Goal: Information Seeking & Learning: Learn about a topic

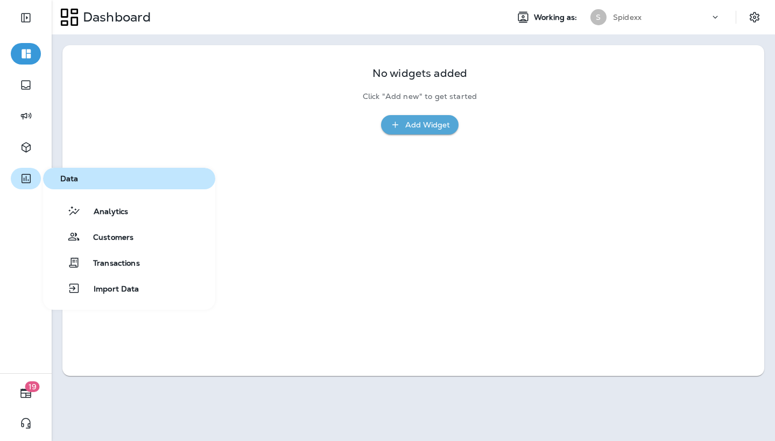
click at [26, 179] on icon "button" at bounding box center [26, 178] width 9 height 9
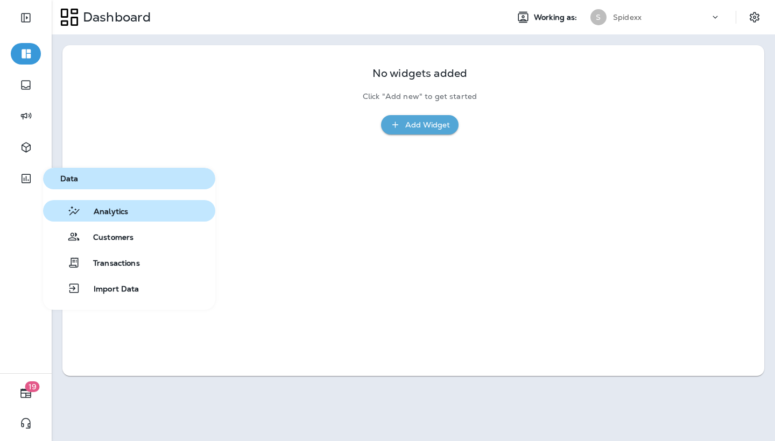
click at [151, 213] on button "Analytics" at bounding box center [129, 211] width 172 height 22
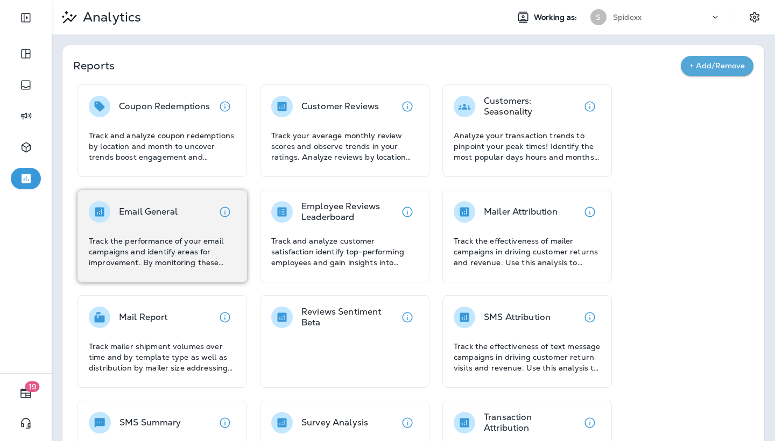
click at [172, 216] on p "Email General" at bounding box center [148, 212] width 59 height 11
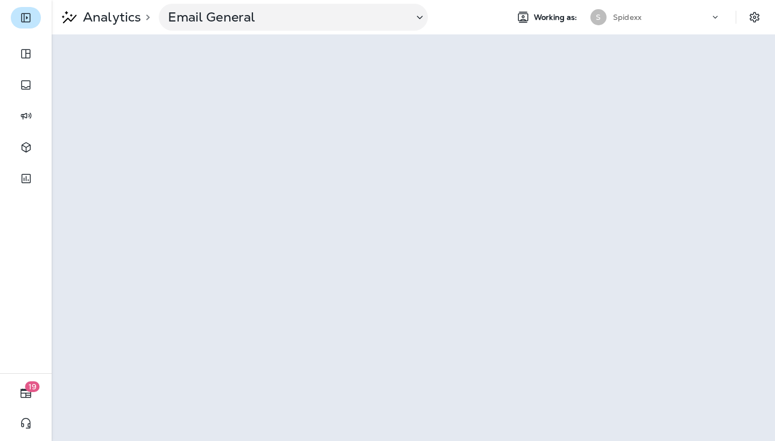
click at [27, 27] on button "Expand Sidebar" at bounding box center [26, 18] width 30 height 22
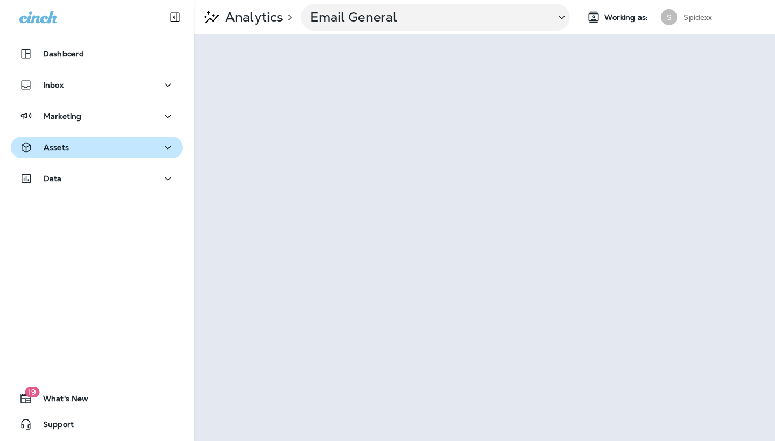
click at [91, 154] on div "Assets" at bounding box center [96, 147] width 155 height 13
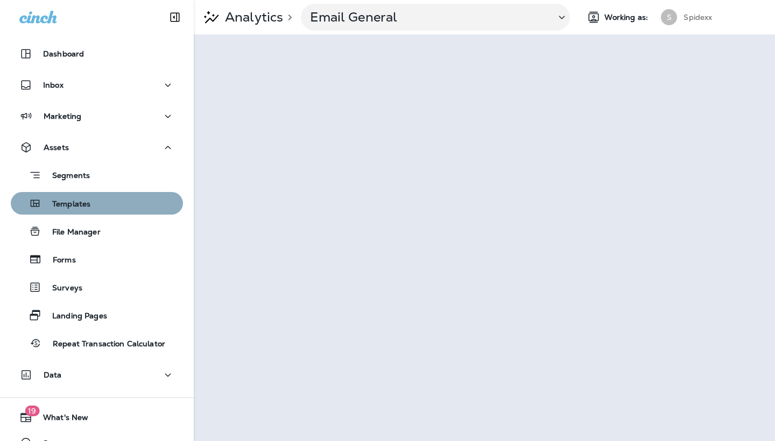
click at [80, 203] on p "Templates" at bounding box center [65, 205] width 49 height 10
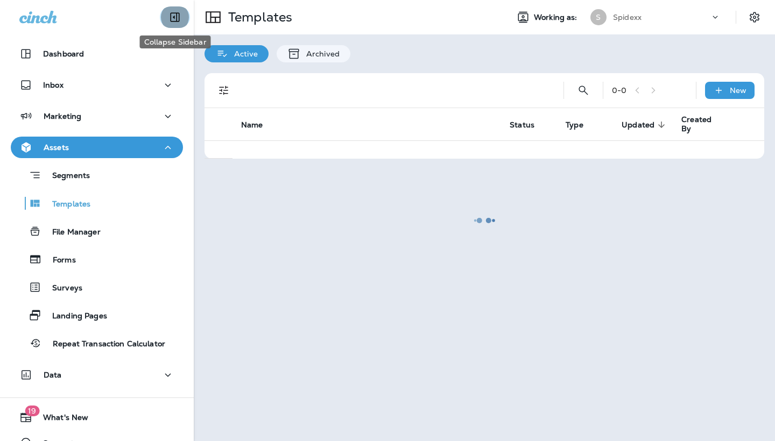
click at [173, 15] on icon "Collapse Sidebar" at bounding box center [174, 17] width 13 height 13
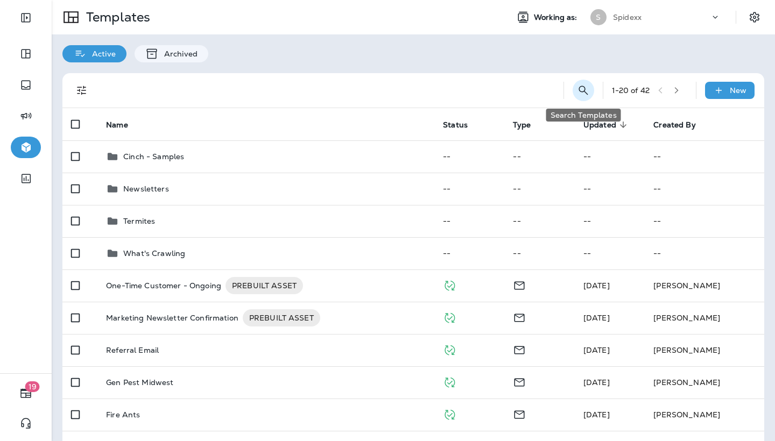
click at [582, 83] on button "Search Templates" at bounding box center [584, 91] width 22 height 22
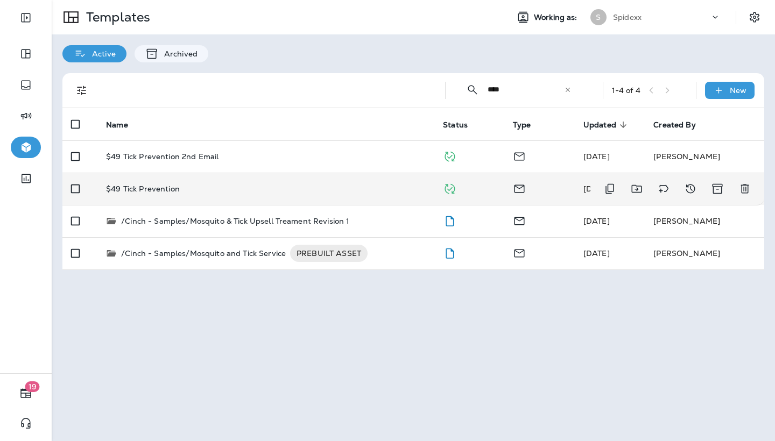
type input "****"
click at [251, 185] on div "$49 Tick Prevention" at bounding box center [266, 189] width 320 height 9
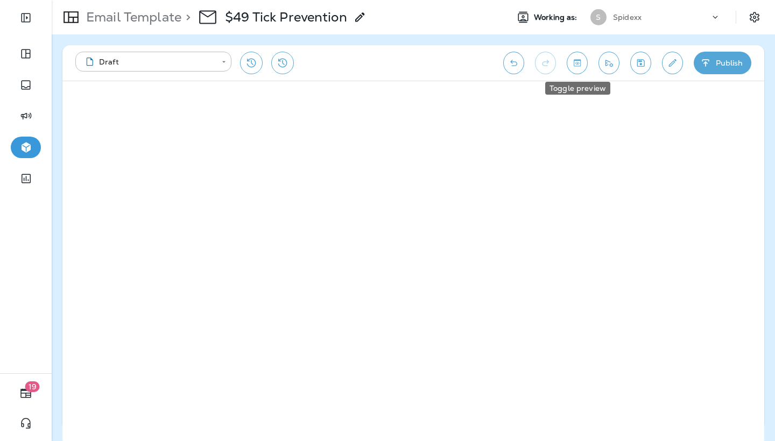
click at [579, 65] on icon "Toggle preview" at bounding box center [577, 63] width 11 height 11
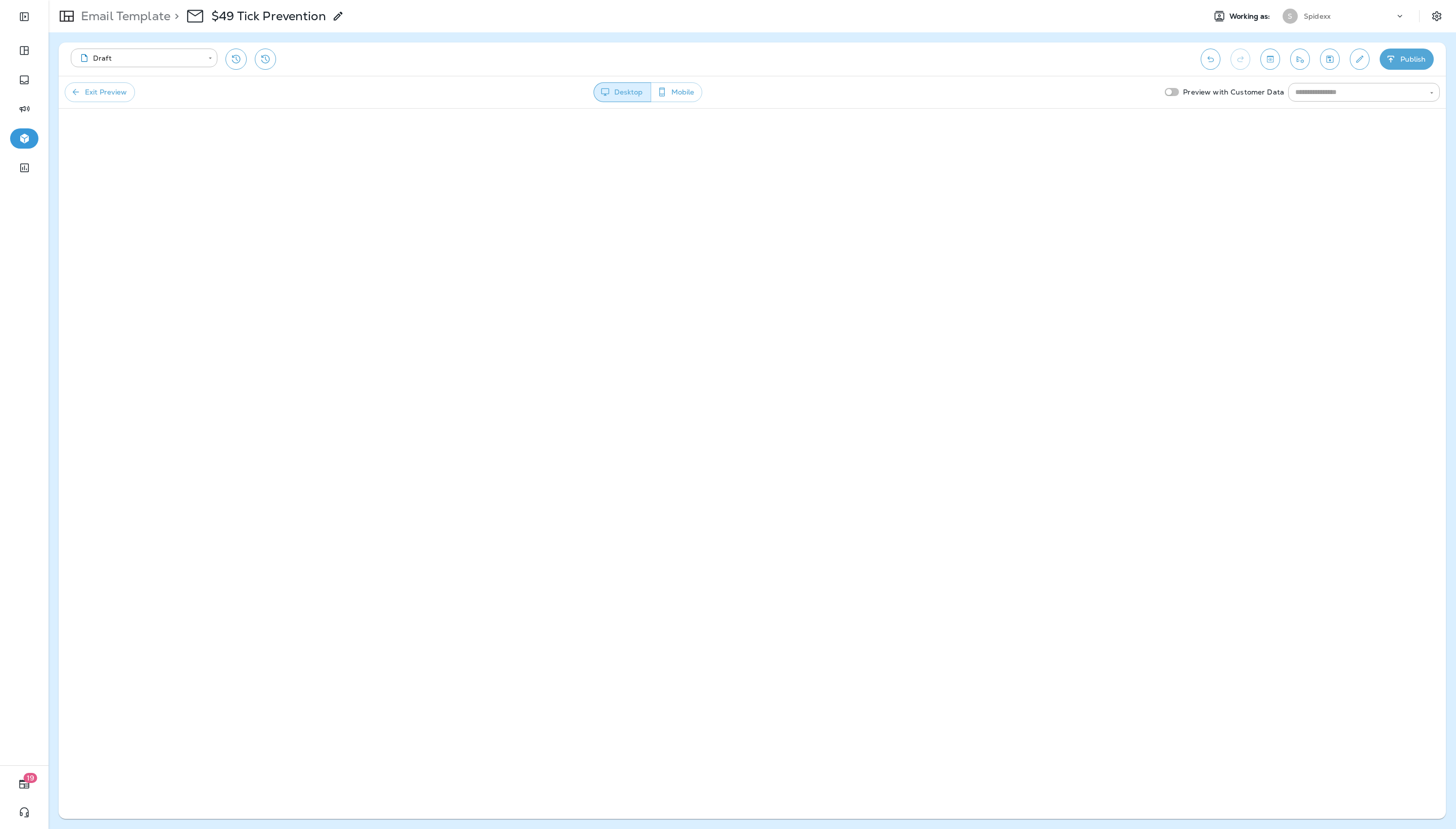
click at [117, 17] on p "Email Template" at bounding box center [124, 16] width 94 height 15
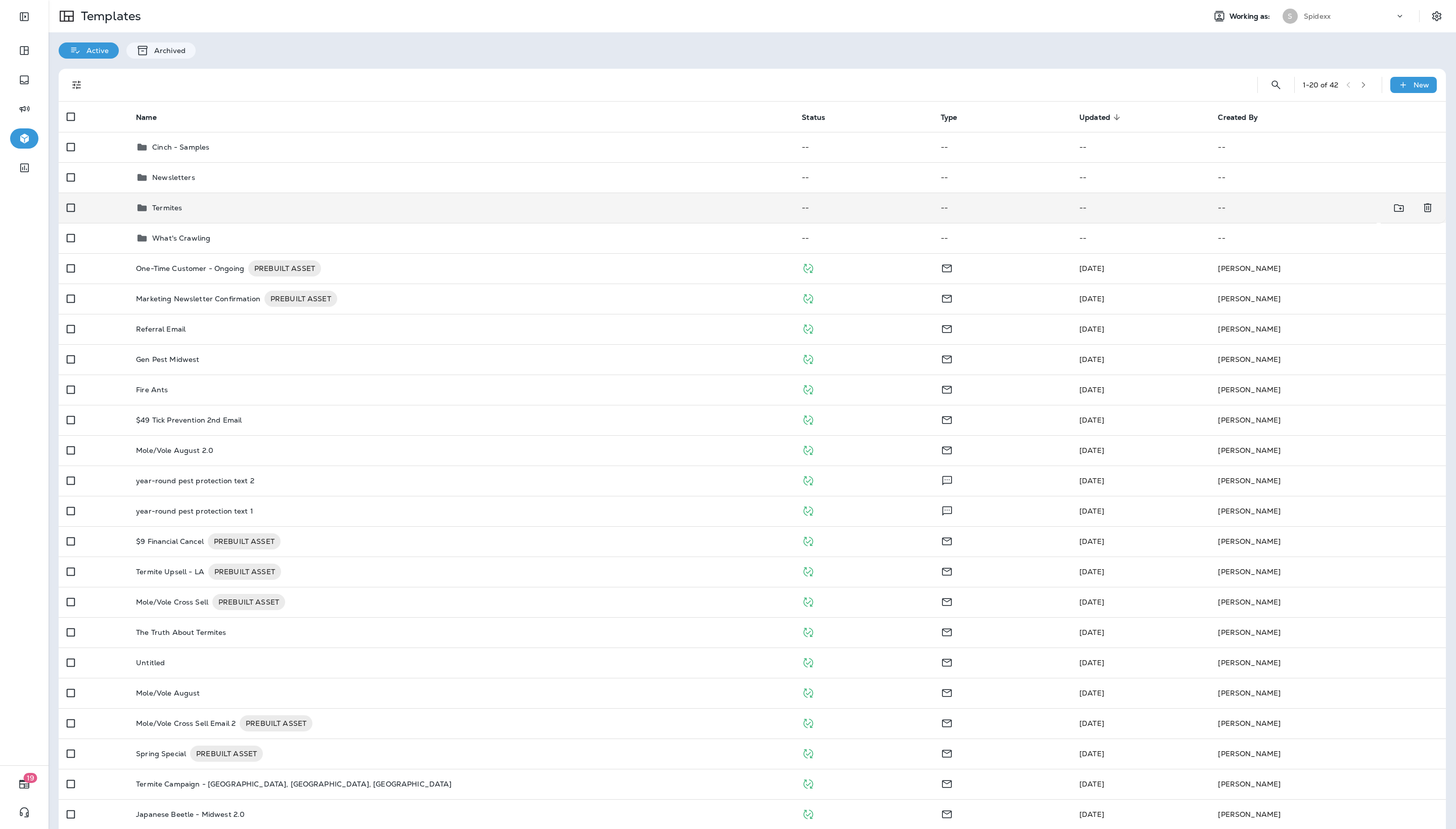
click at [688, 214] on div "Termites" at bounding box center [461, 207] width 650 height 12
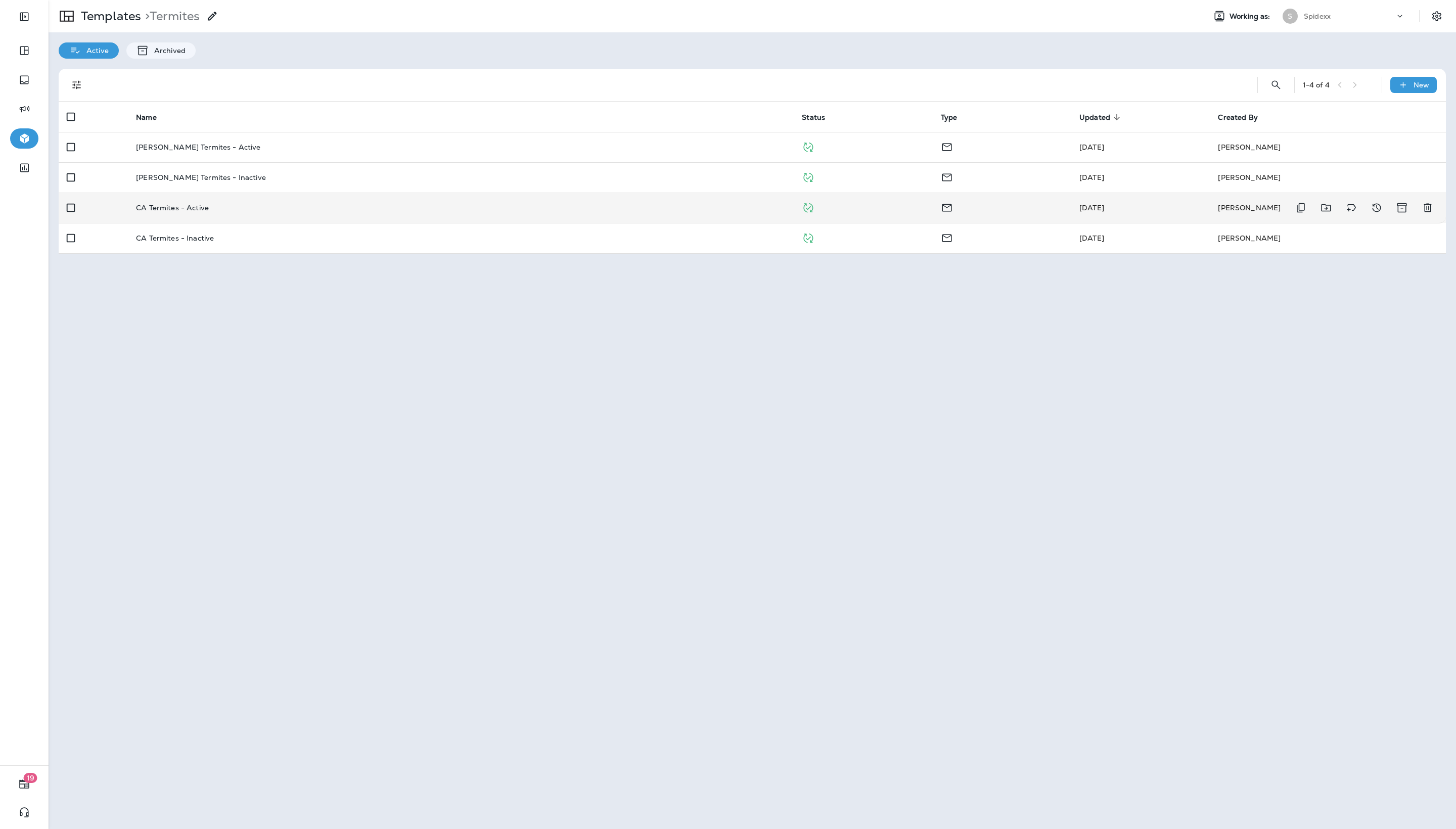
click at [610, 211] on div "CA Termites - Active" at bounding box center [461, 207] width 650 height 8
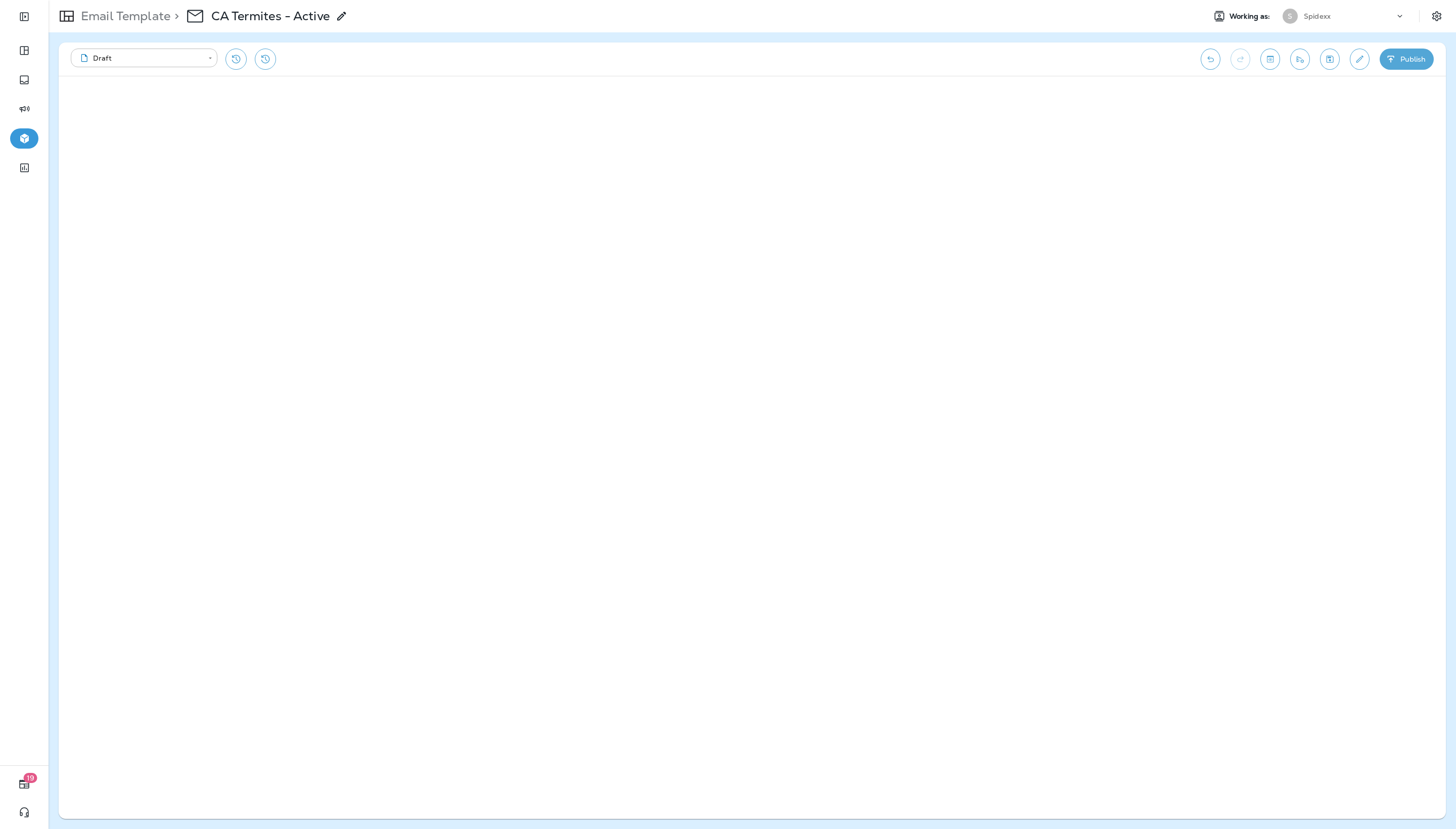
click at [727, 56] on icon "Toggle preview" at bounding box center [1270, 58] width 7 height 7
click at [117, 14] on p "Email Template" at bounding box center [124, 16] width 94 height 15
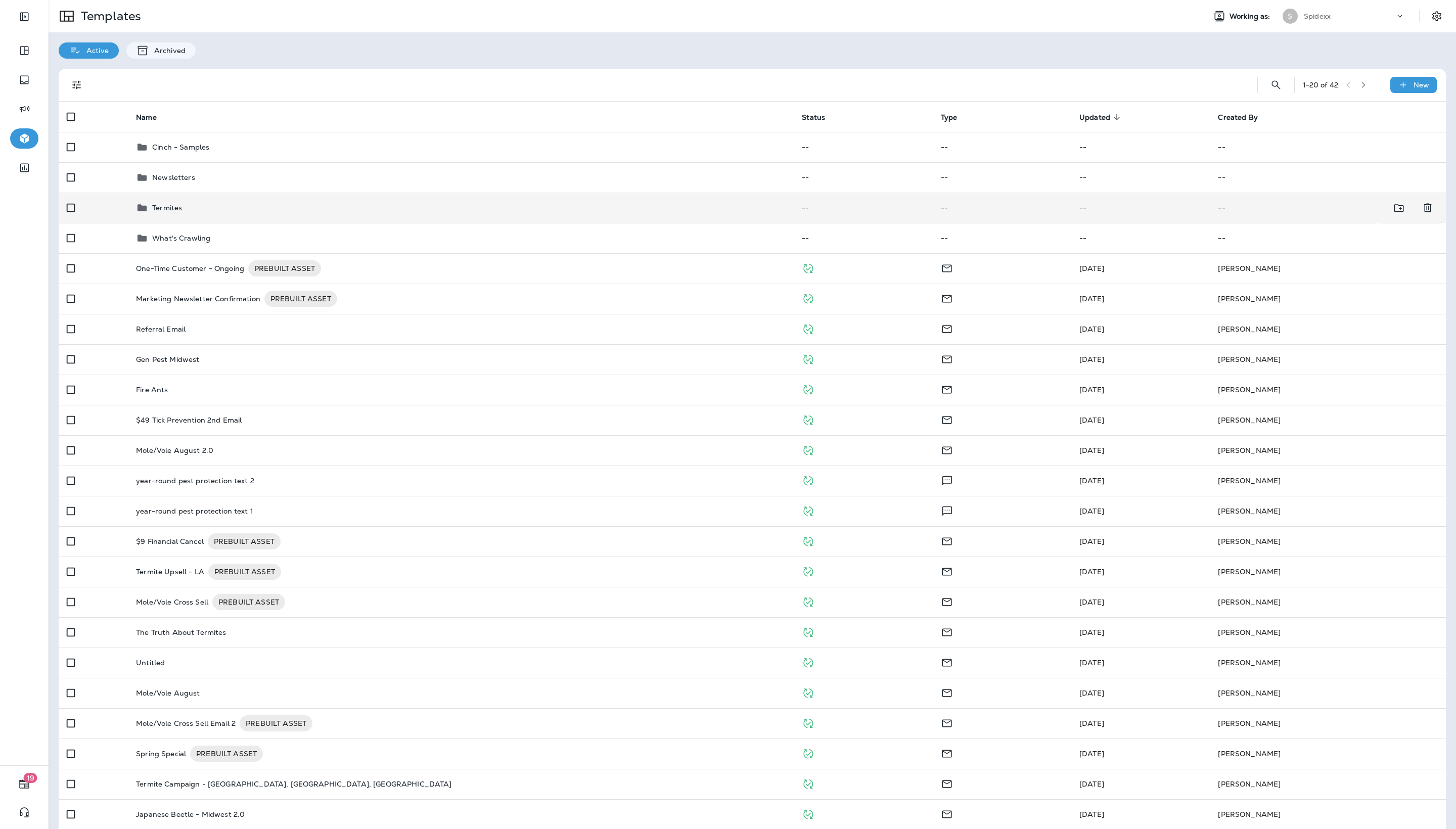
click at [271, 214] on div "Termites" at bounding box center [461, 207] width 650 height 12
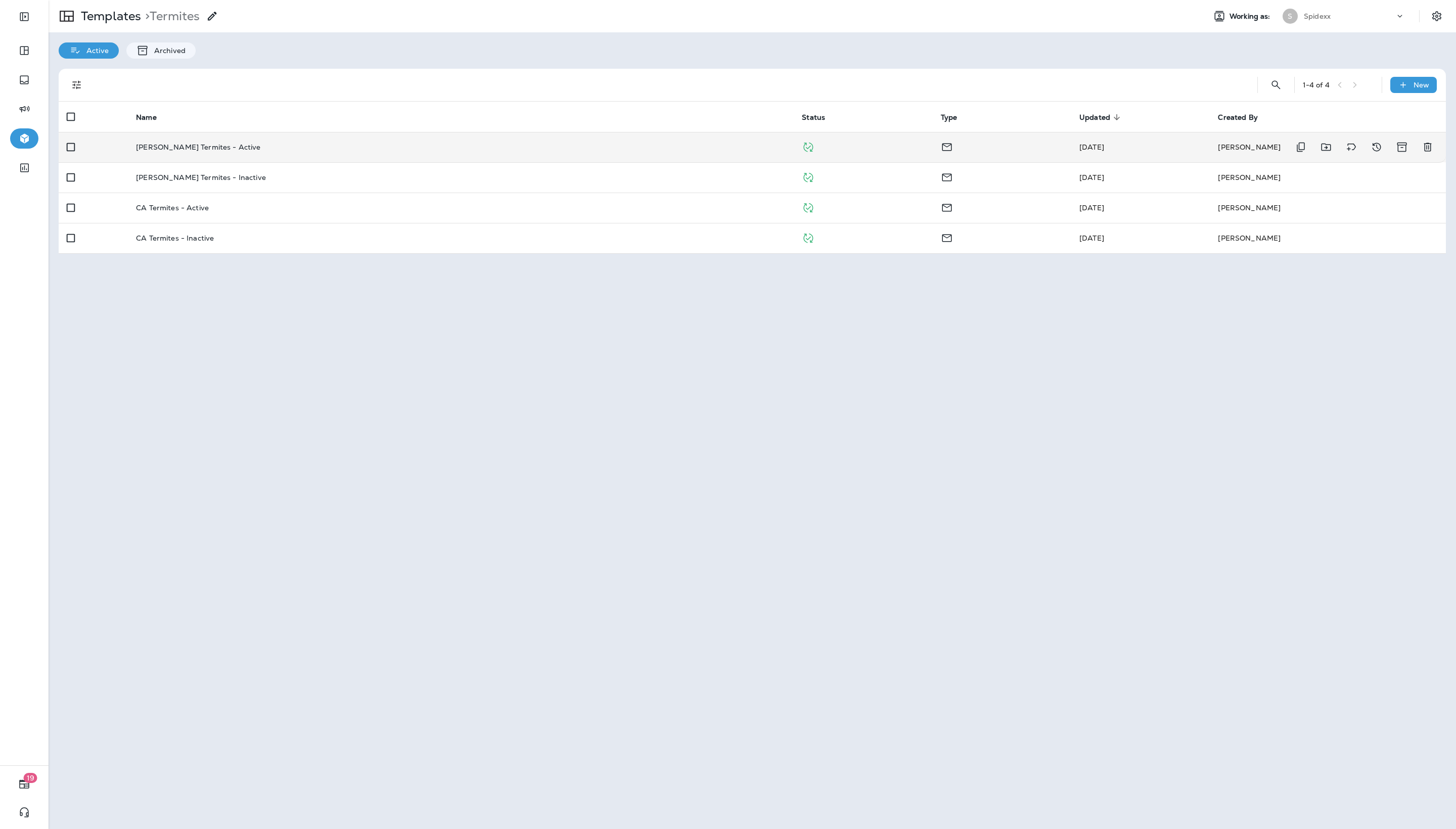
click at [289, 151] on div "[PERSON_NAME] Termites - Active" at bounding box center [461, 146] width 650 height 8
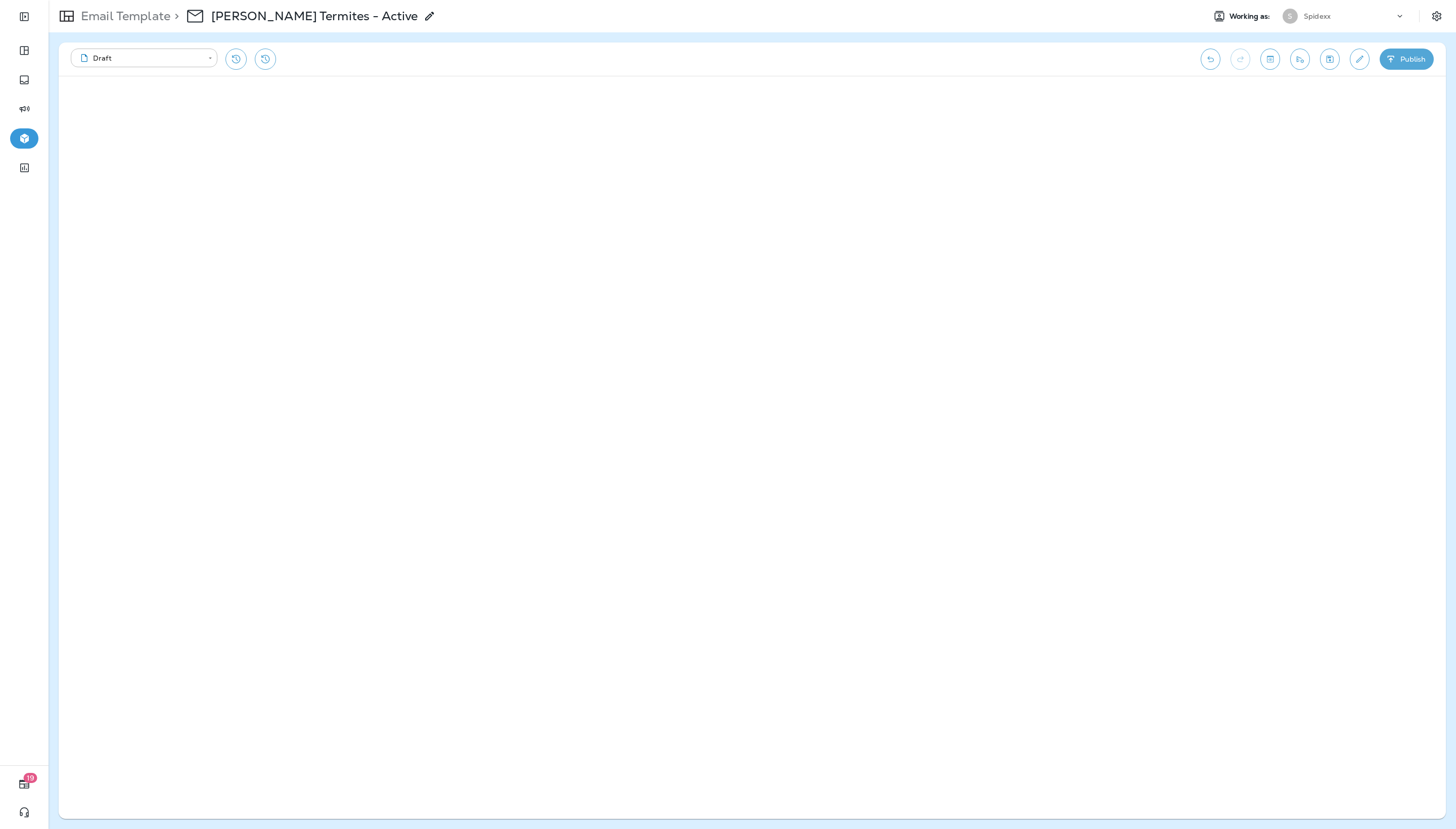
click at [727, 57] on icon "Toggle preview" at bounding box center [1270, 59] width 10 height 10
click at [133, 17] on p "Email Template" at bounding box center [124, 16] width 94 height 15
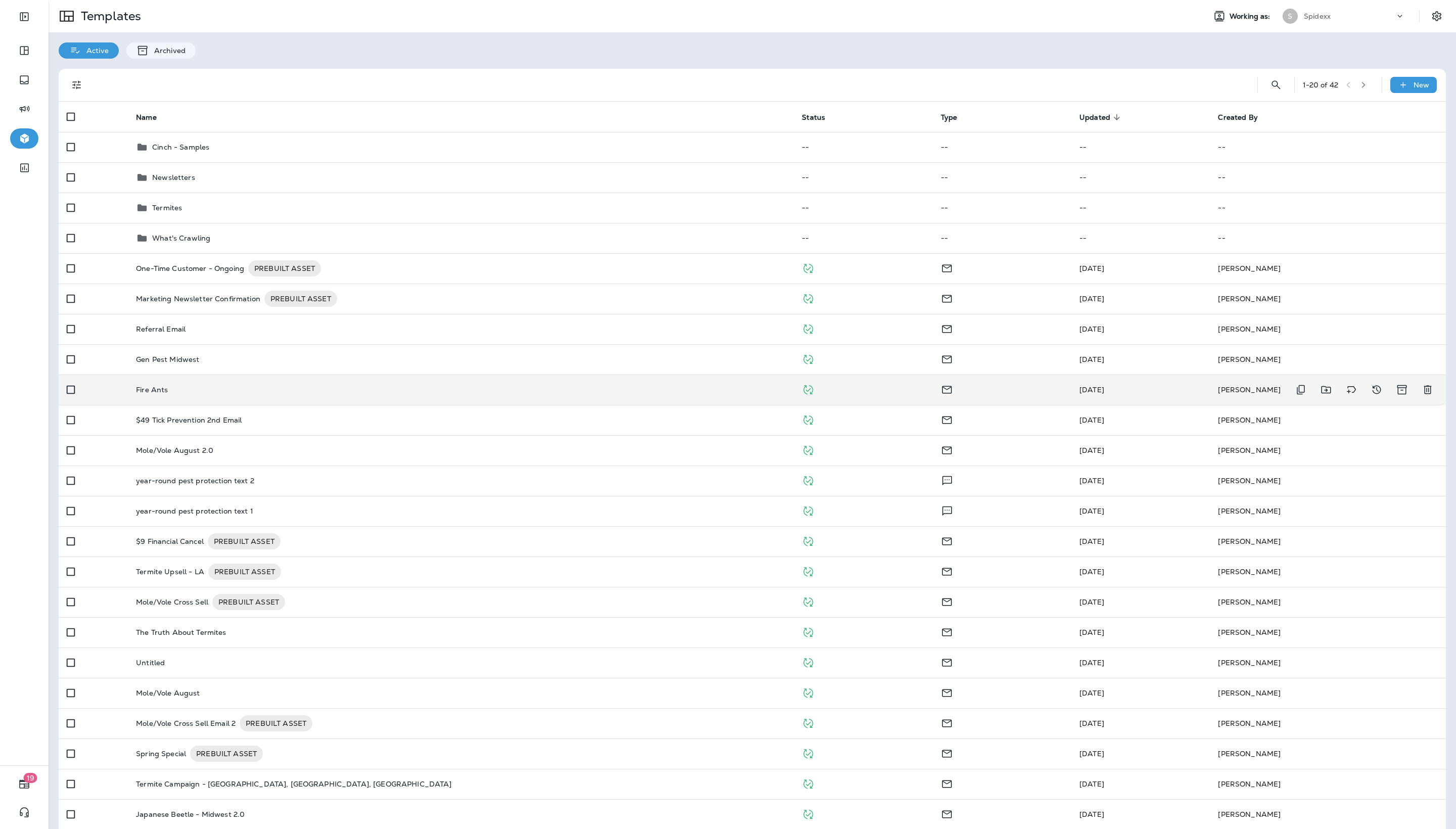
click at [457, 393] on div "Fire Ants" at bounding box center [461, 390] width 650 height 8
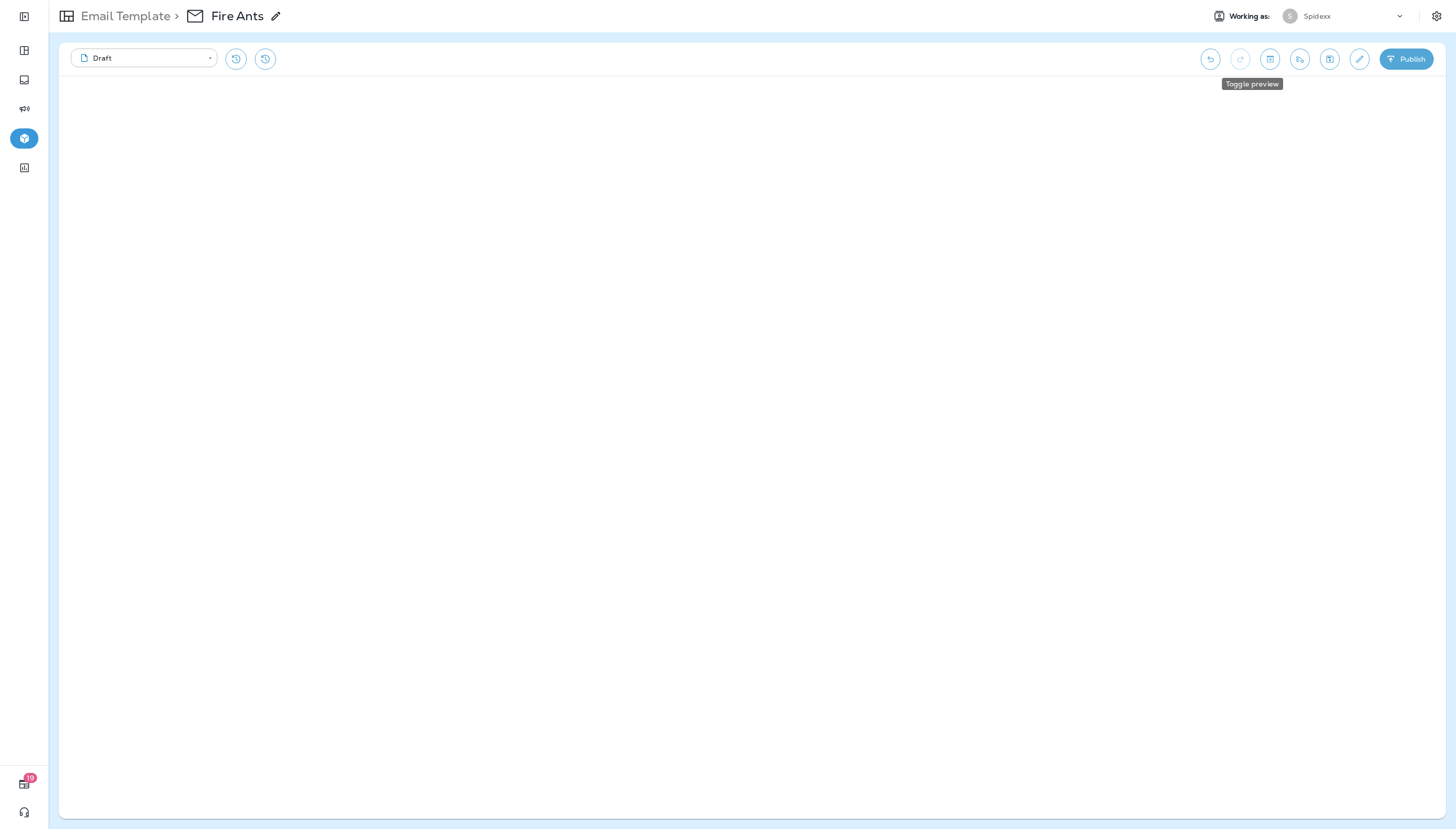
click at [727, 62] on icon "Toggle preview" at bounding box center [1270, 59] width 10 height 10
click at [114, 16] on p "Email Template" at bounding box center [124, 16] width 94 height 15
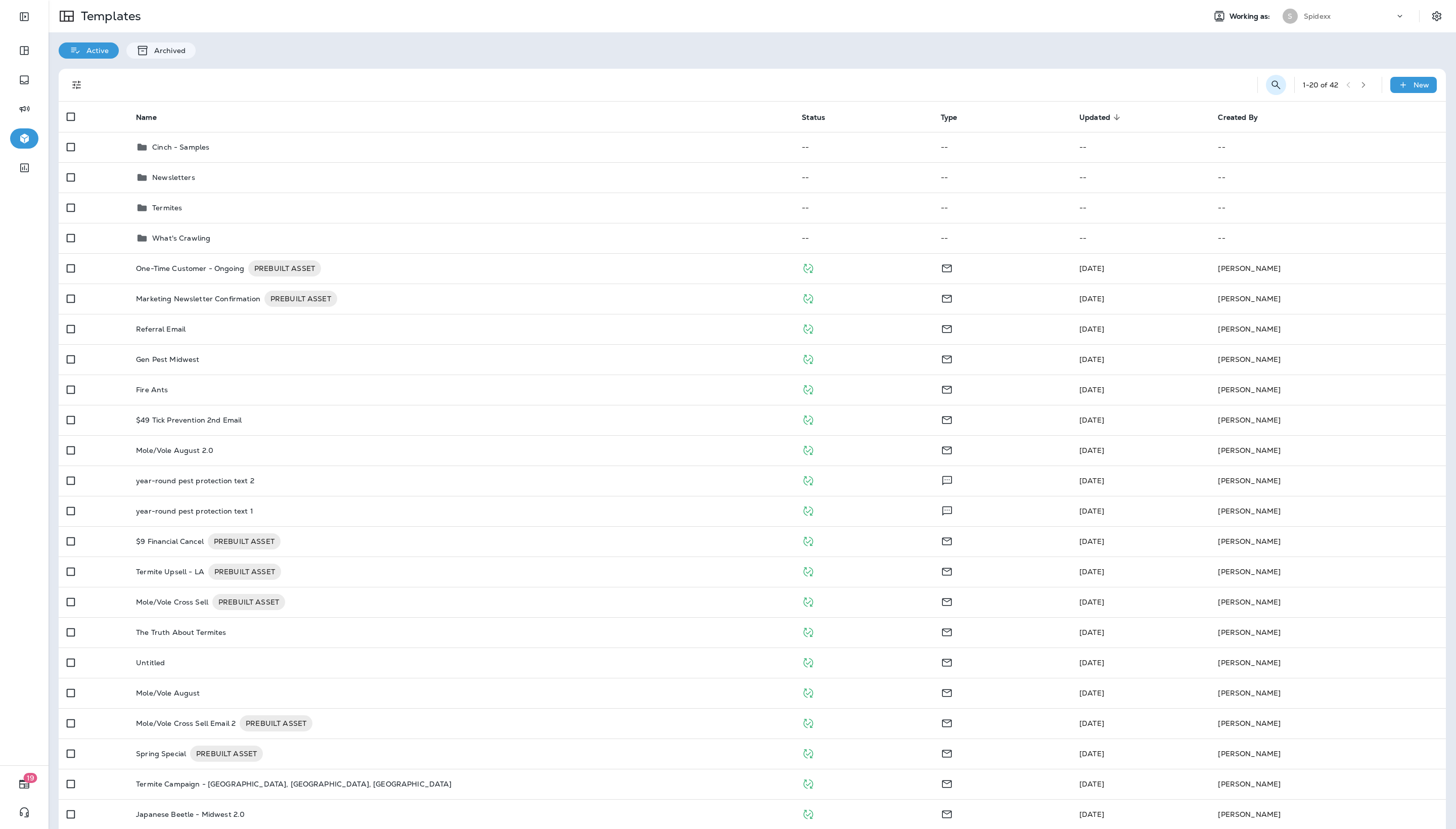
click at [727, 83] on icon "Search Templates" at bounding box center [1276, 84] width 8 height 8
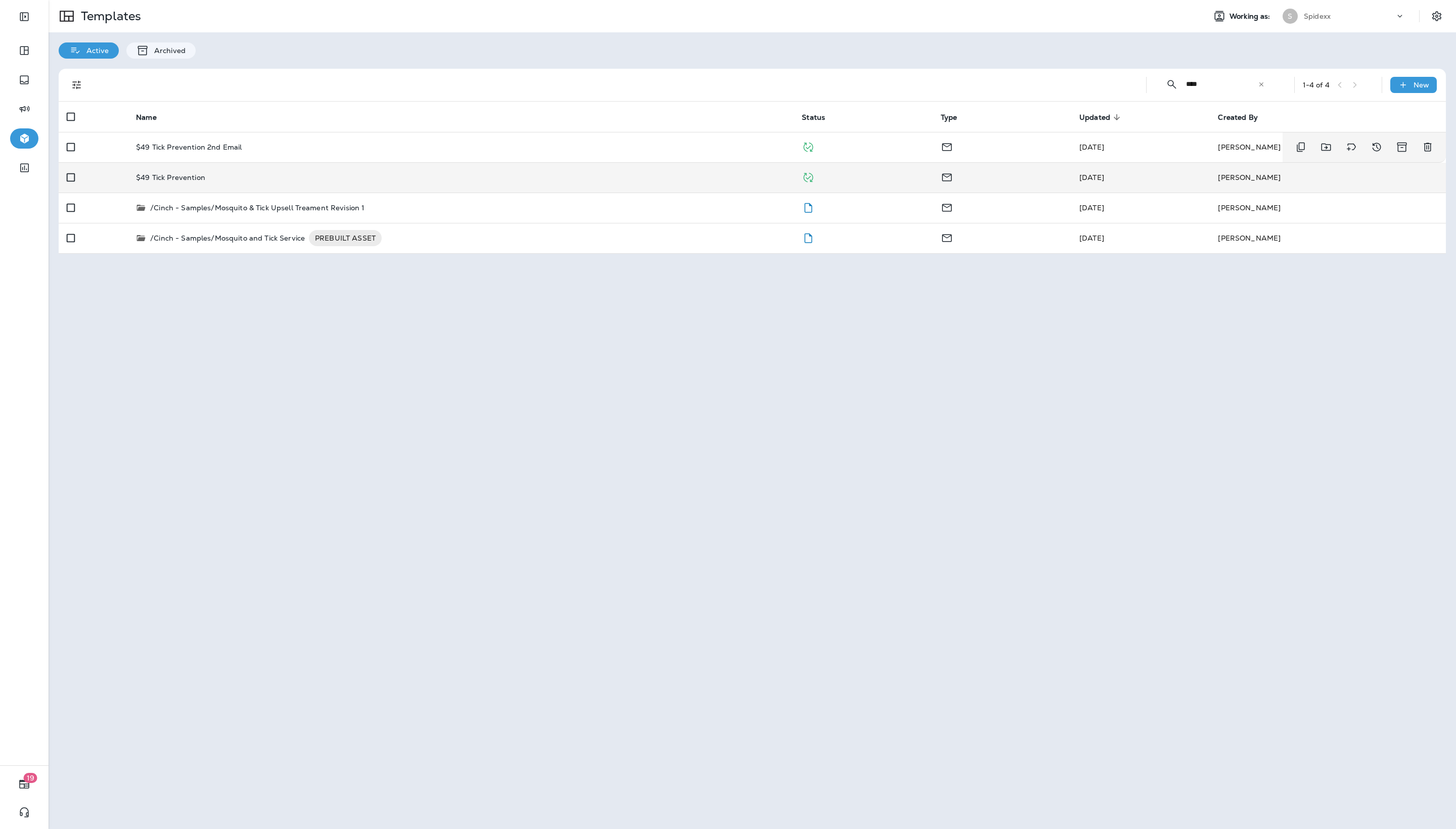
type input "****"
click at [451, 177] on div "$49 Tick Prevention" at bounding box center [461, 177] width 650 height 8
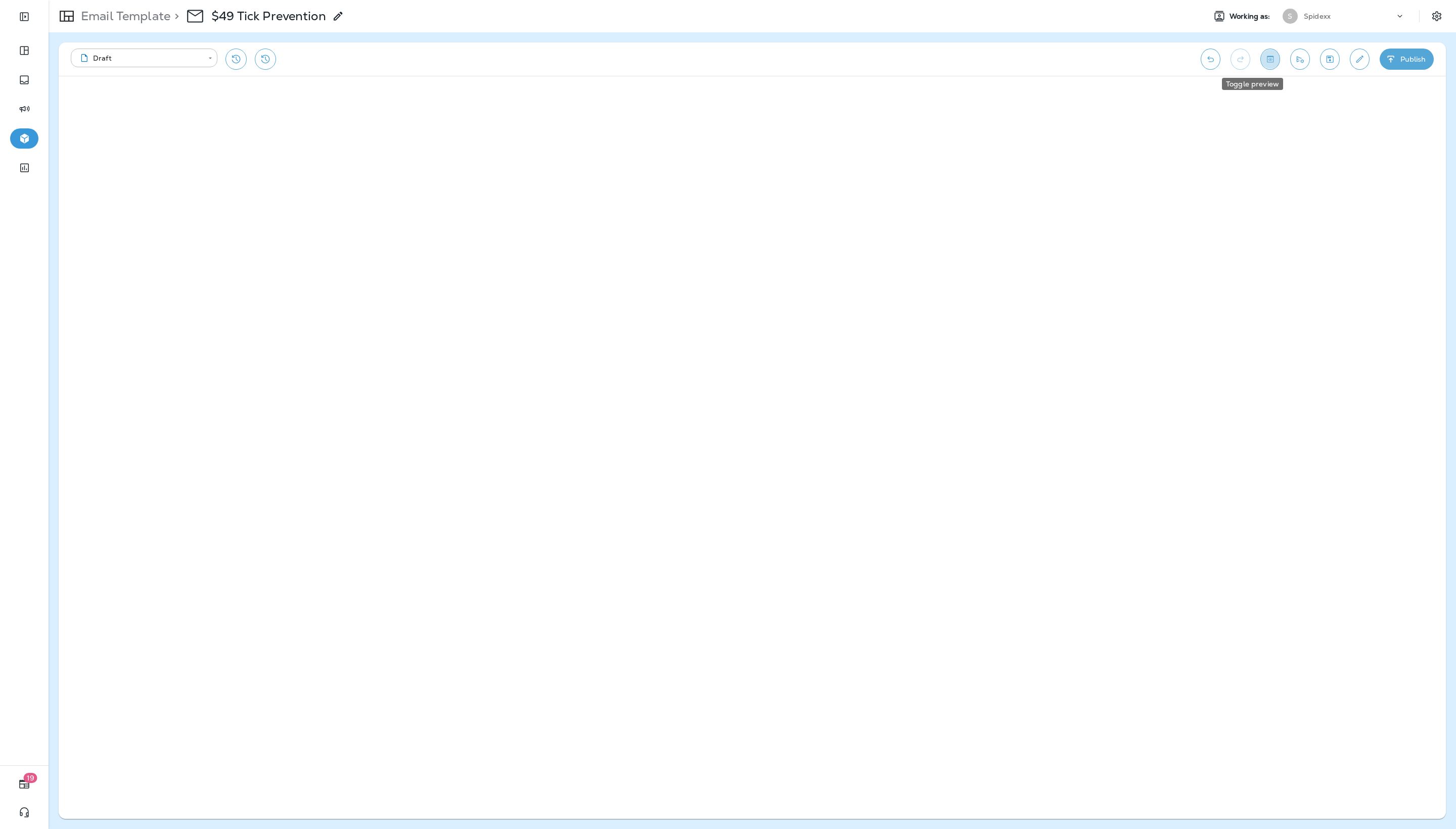
click at [727, 64] on icon "Toggle preview" at bounding box center [1270, 59] width 10 height 10
